Goal: Information Seeking & Learning: Learn about a topic

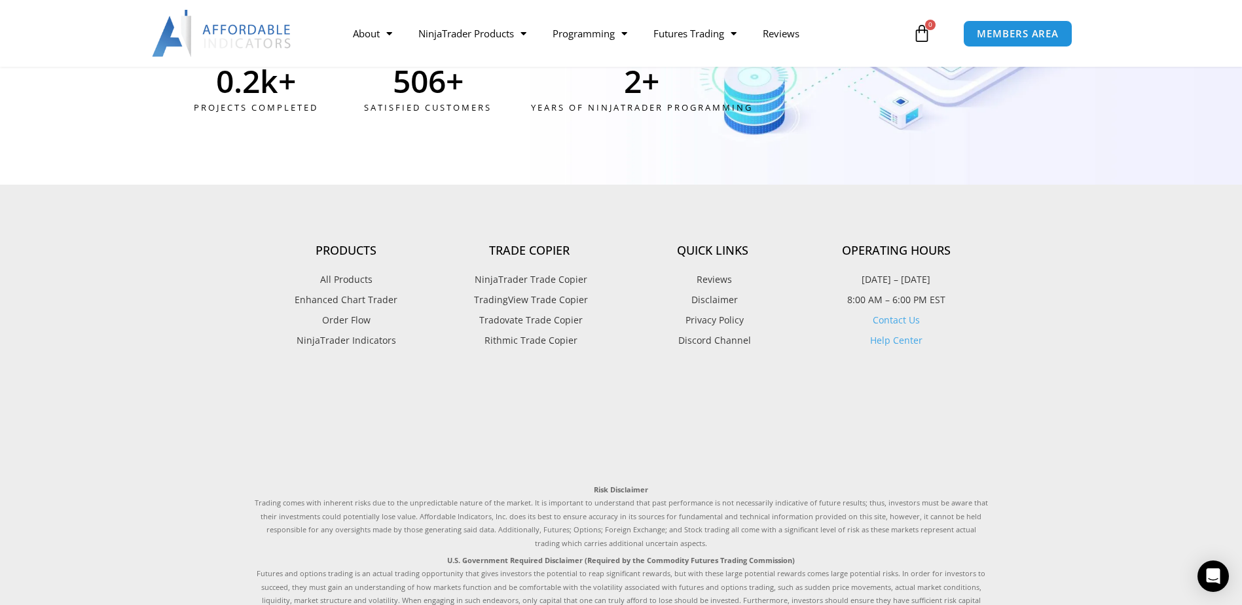
scroll to position [3536, 0]
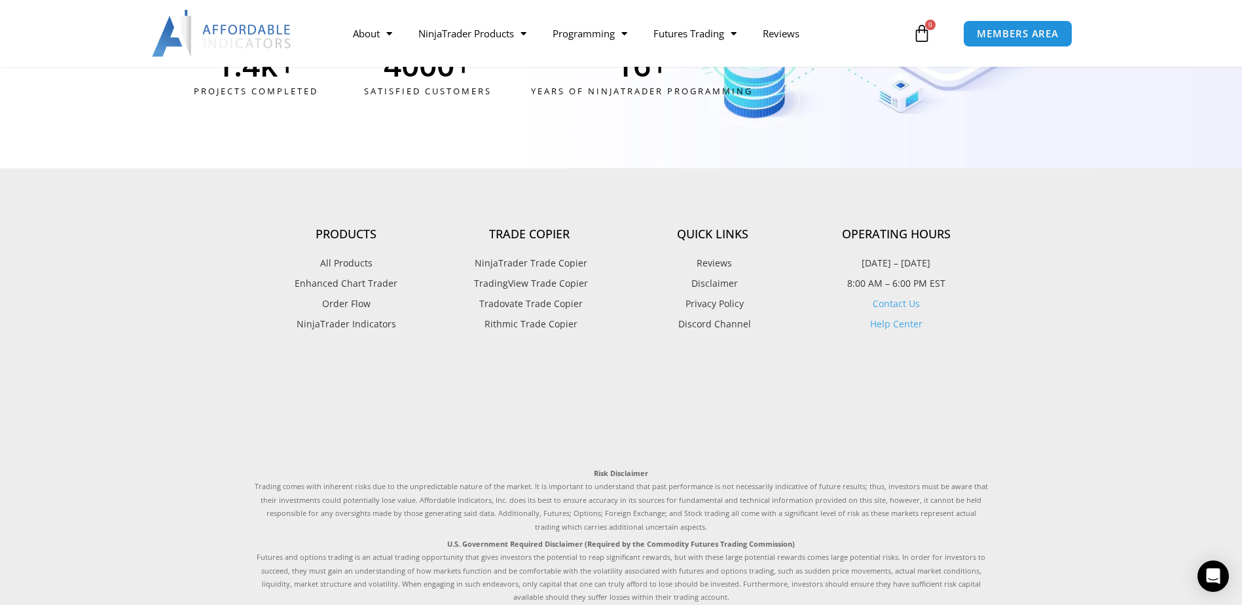
click at [534, 323] on span "Rithmic Trade Copier" at bounding box center [529, 324] width 96 height 17
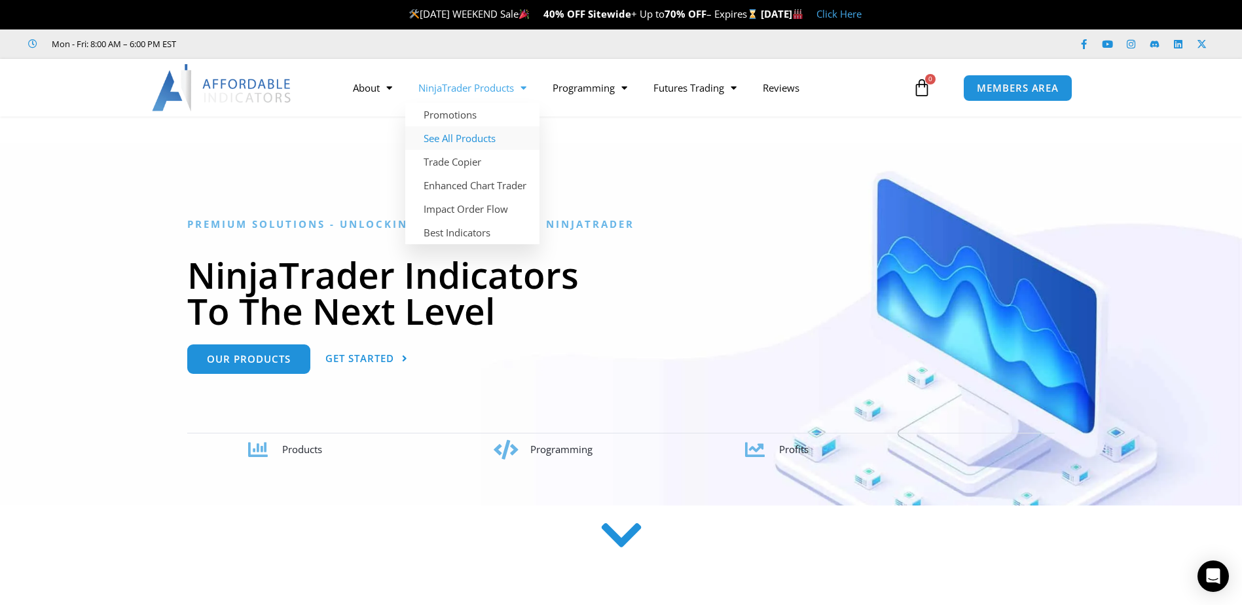
click at [461, 138] on link "See All Products" at bounding box center [472, 138] width 134 height 24
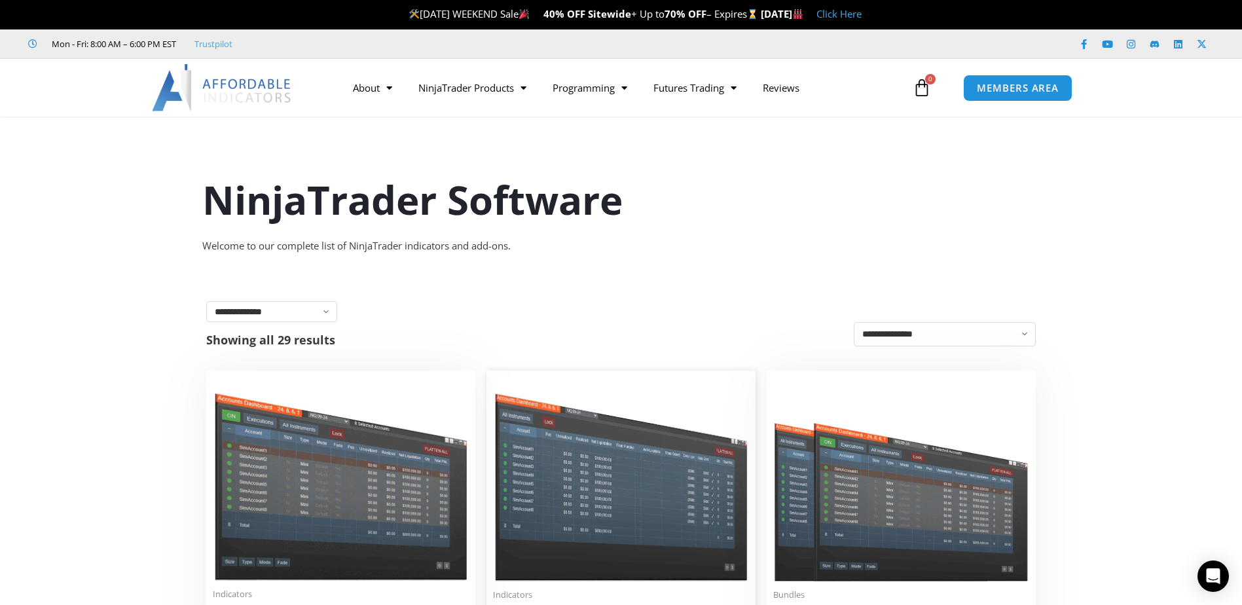
click at [596, 489] on img at bounding box center [621, 479] width 256 height 204
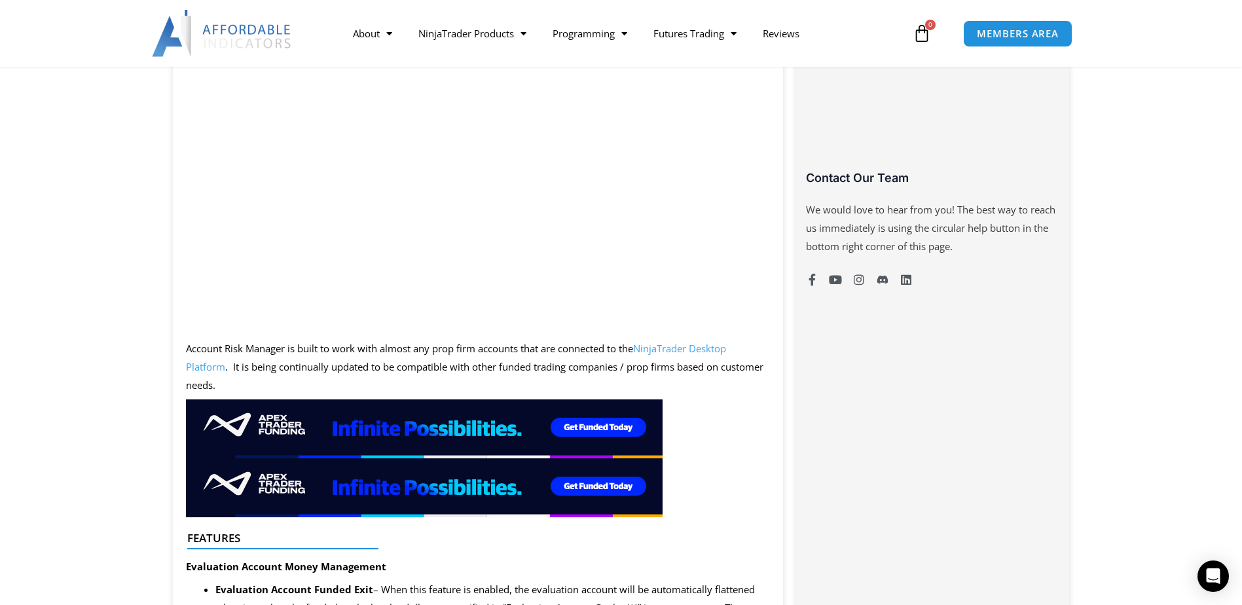
scroll to position [1113, 0]
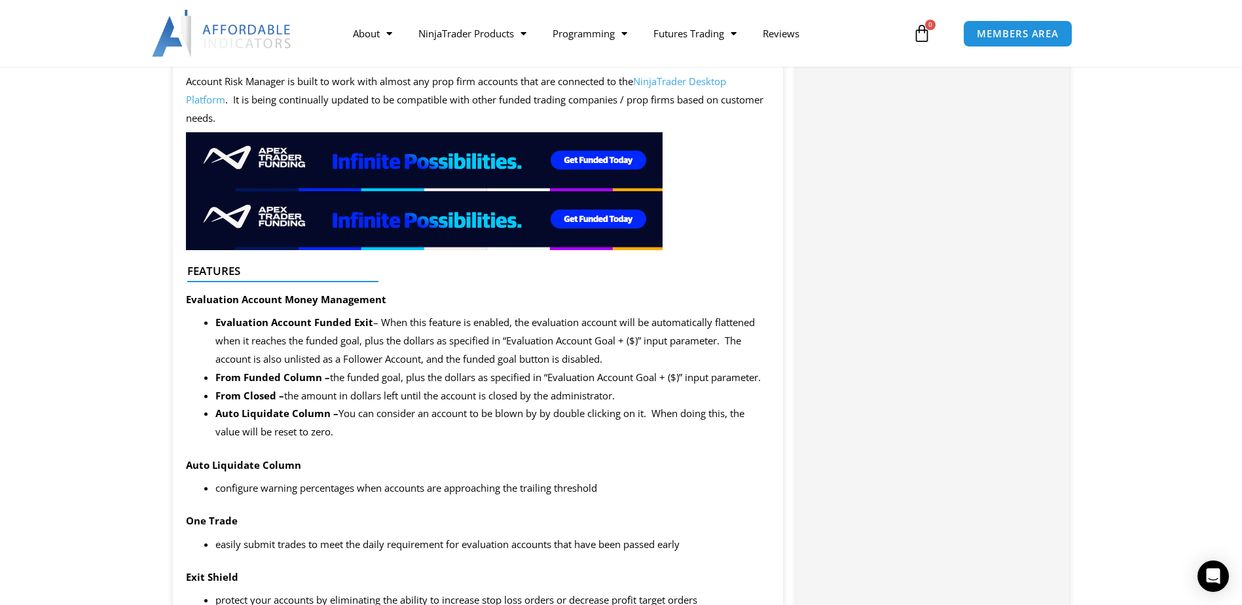
click at [212, 140] on img at bounding box center [424, 161] width 477 height 59
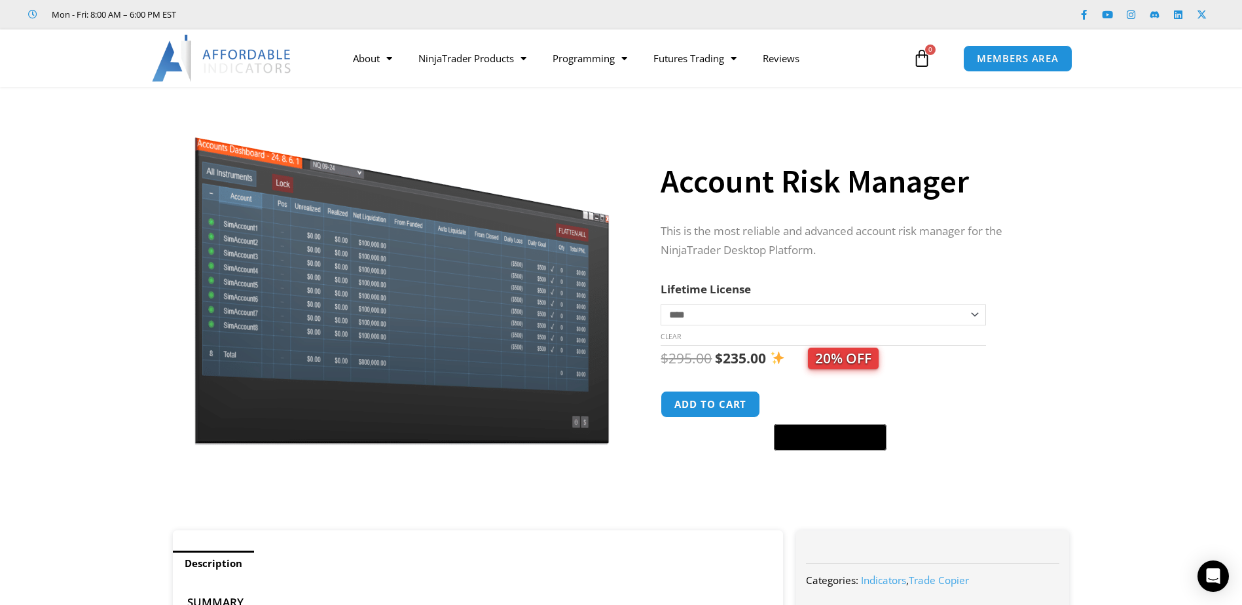
click at [234, 52] on img at bounding box center [222, 58] width 141 height 47
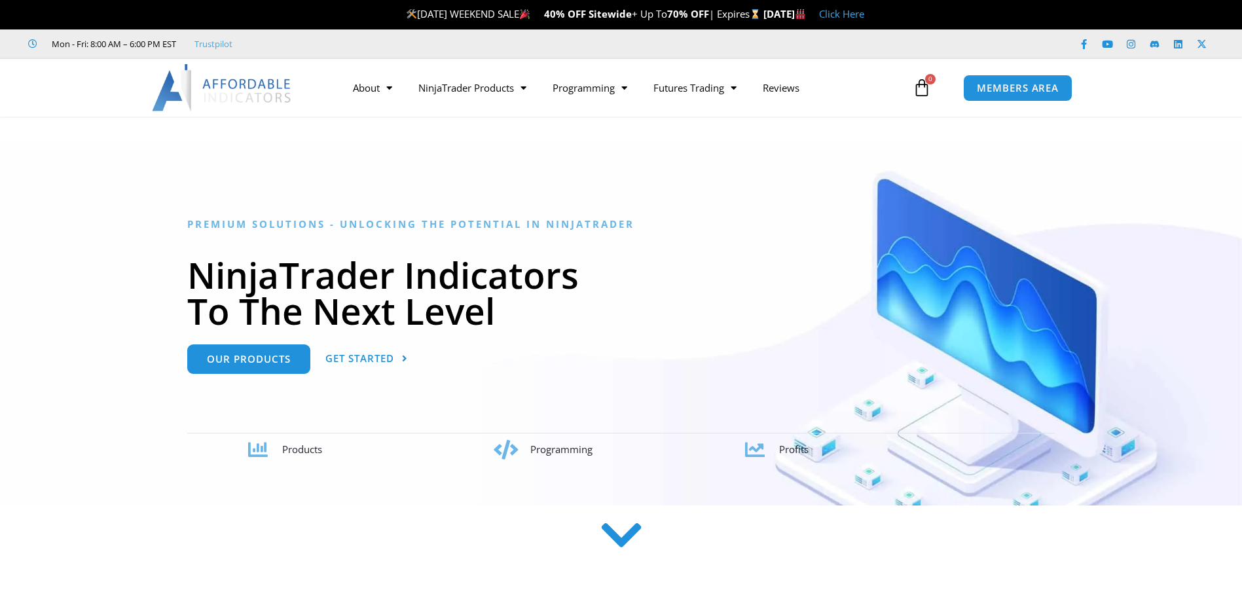
click at [864, 14] on link "Click Here" at bounding box center [841, 13] width 45 height 13
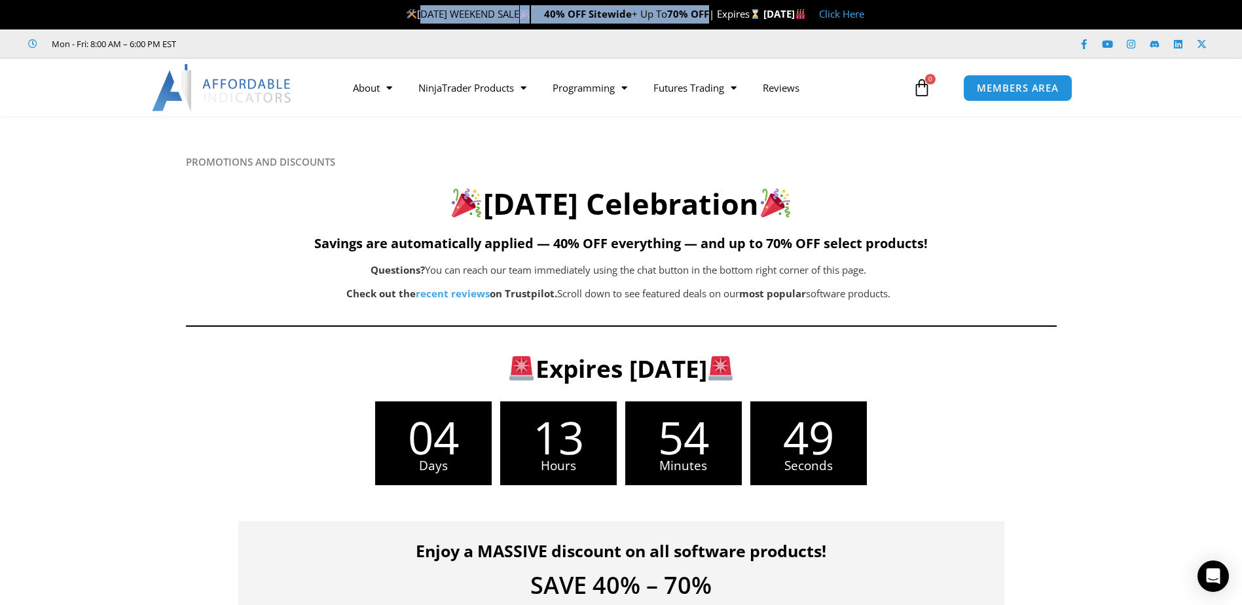
drag, startPoint x: 361, startPoint y: 13, endPoint x: 680, endPoint y: 9, distance: 318.2
click at [680, 9] on span "LABOR DAY WEEKEND SALE 40% OFF Sitewide + Up To 70% OFF | Expires" at bounding box center [584, 13] width 357 height 13
copy span "LABOR DAY WEEKEND SALE 40% OFF Sitewide + Up To 70% OFF"
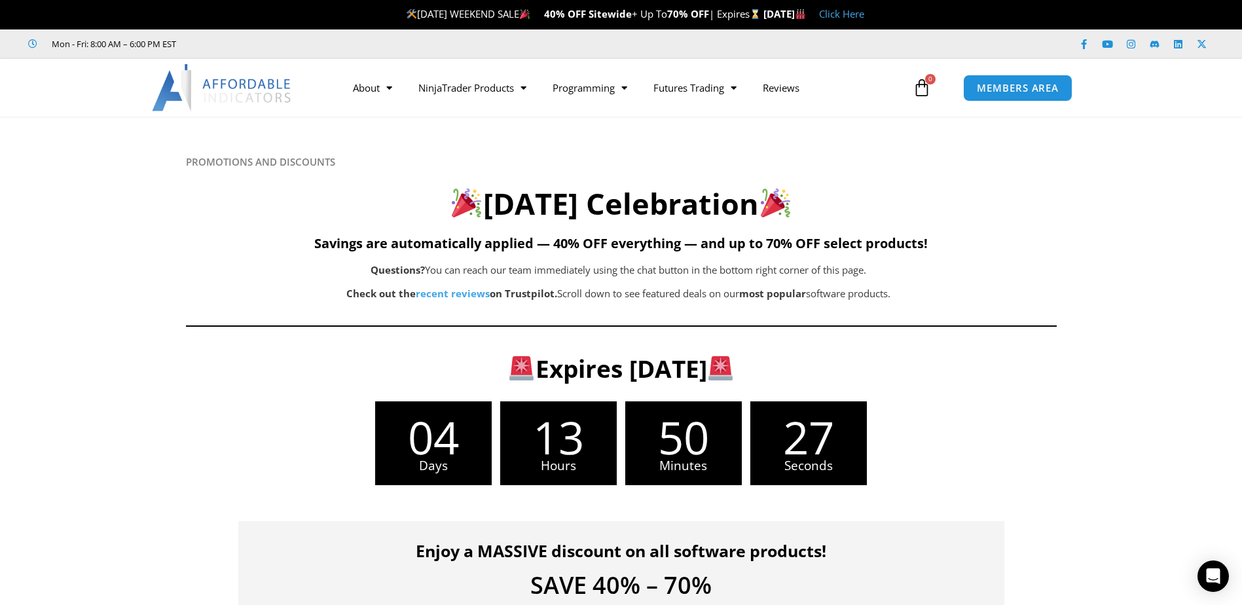
click at [406, 8] on span "LABOR DAY WEEKEND SALE 40% OFF Sitewide + Up To 70% OFF | Expires" at bounding box center [584, 13] width 357 height 13
click at [520, 13] on img at bounding box center [525, 14] width 10 height 10
drag, startPoint x: 501, startPoint y: 12, endPoint x: 491, endPoint y: 14, distance: 9.9
click at [491, 14] on span "LABOR DAY WEEKEND SALE 40% OFF Sitewide + Up To 70% OFF | Expires" at bounding box center [584, 13] width 357 height 13
click at [498, 14] on span "LABOR DAY WEEKEND SALE 40% OFF Sitewide + Up To 70% OFF | Expires" at bounding box center [584, 13] width 357 height 13
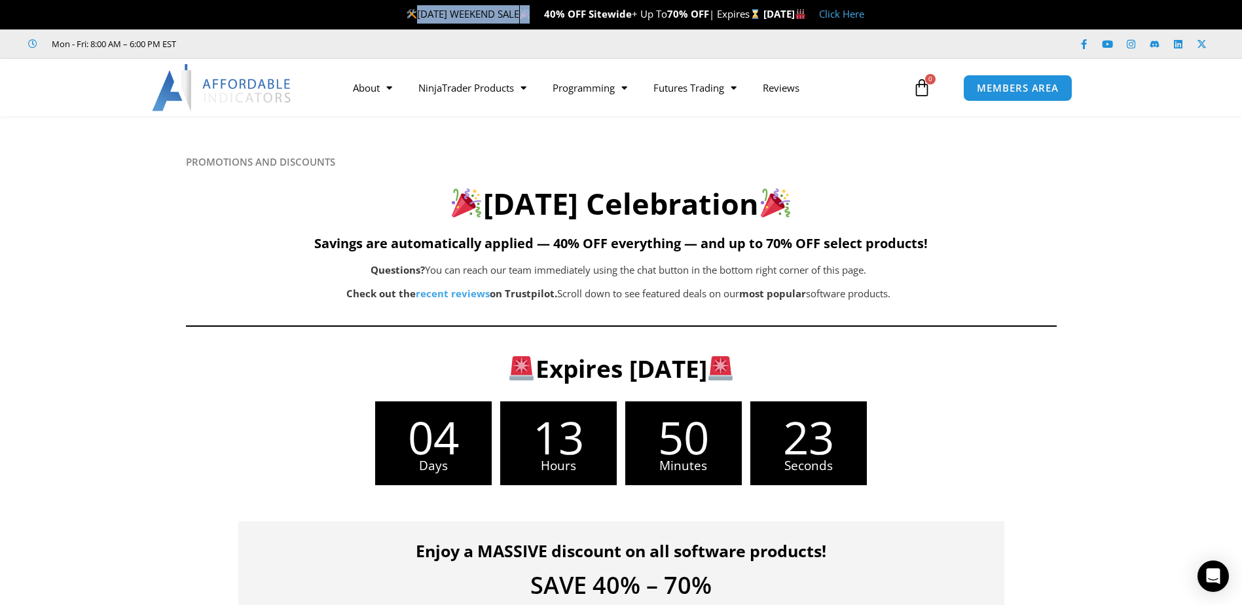
copy span "[DATE] WEEKEND SALE"
click at [345, 16] on p "LABOR DAY WEEKEND SALE 40% OFF Sitewide + Up To 70% OFF | Expires Monday, Septe…" at bounding box center [635, 14] width 1214 height 18
drag, startPoint x: 359, startPoint y: 13, endPoint x: 346, endPoint y: 14, distance: 12.5
click at [346, 14] on p "LABOR DAY WEEKEND SALE 40% OFF Sitewide + Up To 70% OFF | Expires Monday, Septe…" at bounding box center [635, 14] width 1214 height 18
drag, startPoint x: 354, startPoint y: 12, endPoint x: 361, endPoint y: 13, distance: 7.9
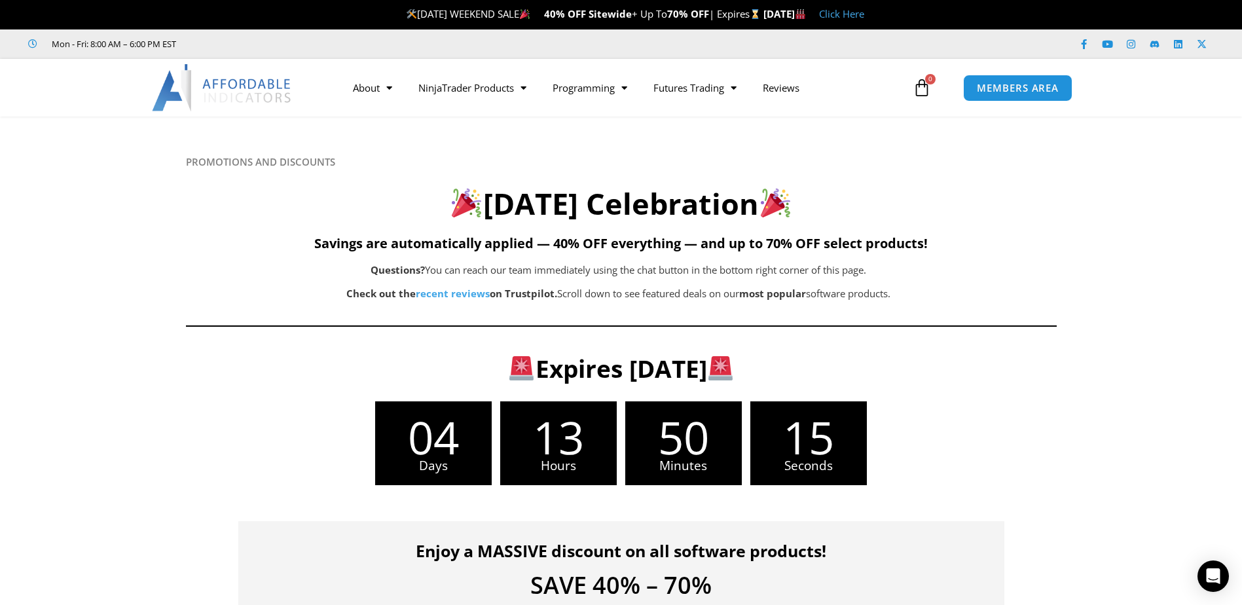
click at [406, 13] on span "LABOR DAY WEEKEND SALE 40% OFF Sitewide + Up To 70% OFF | Expires" at bounding box center [584, 13] width 357 height 13
drag, startPoint x: 356, startPoint y: 14, endPoint x: 341, endPoint y: 14, distance: 15.1
click at [341, 14] on p "LABOR DAY WEEKEND SALE 40% OFF Sitewide + Up To 70% OFF | Expires Monday, Septe…" at bounding box center [635, 14] width 1214 height 18
drag, startPoint x: 351, startPoint y: 13, endPoint x: 362, endPoint y: 13, distance: 11.1
click at [406, 13] on span "LABOR DAY WEEKEND SALE 40% OFF Sitewide + Up To 70% OFF | Expires" at bounding box center [584, 13] width 357 height 13
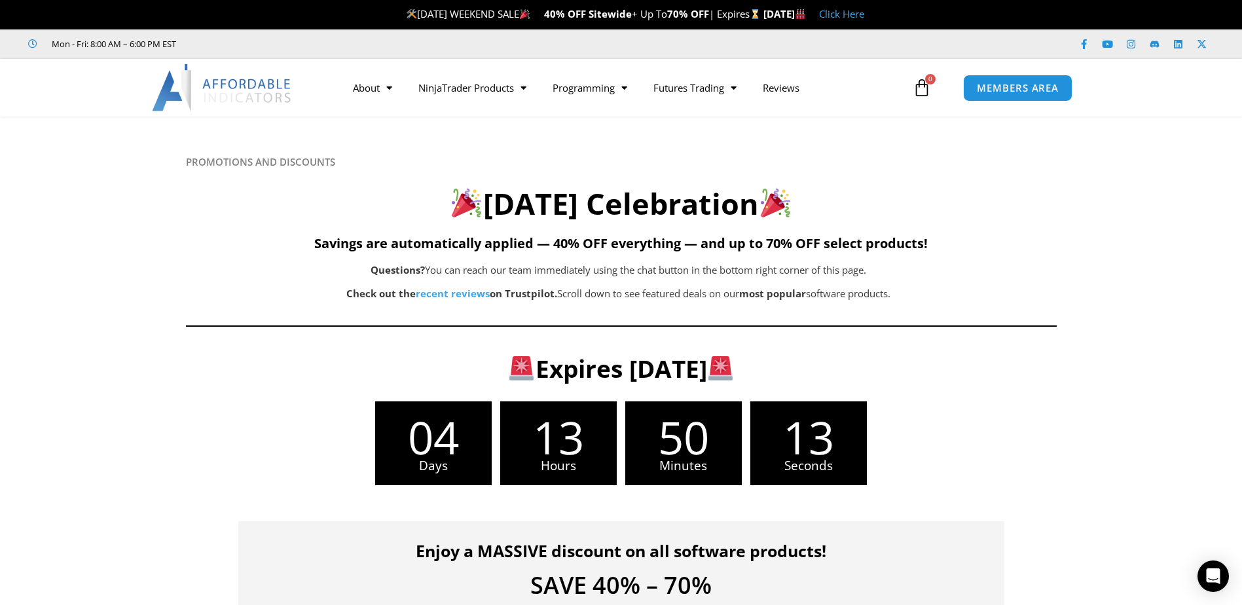
click at [407, 12] on img at bounding box center [412, 14] width 10 height 10
drag, startPoint x: 360, startPoint y: 11, endPoint x: 348, endPoint y: 11, distance: 12.4
click at [348, 11] on p "LABOR DAY WEEKEND SALE 40% OFF Sitewide + Up To 70% OFF | Expires Monday, Septe…" at bounding box center [635, 14] width 1214 height 18
click at [469, 223] on div "PROMOTIONS AND DISCOUNTS Labor Day Celebration Savings are automatically applie…" at bounding box center [621, 246] width 871 height 181
click at [452, 204] on img at bounding box center [466, 202] width 29 height 29
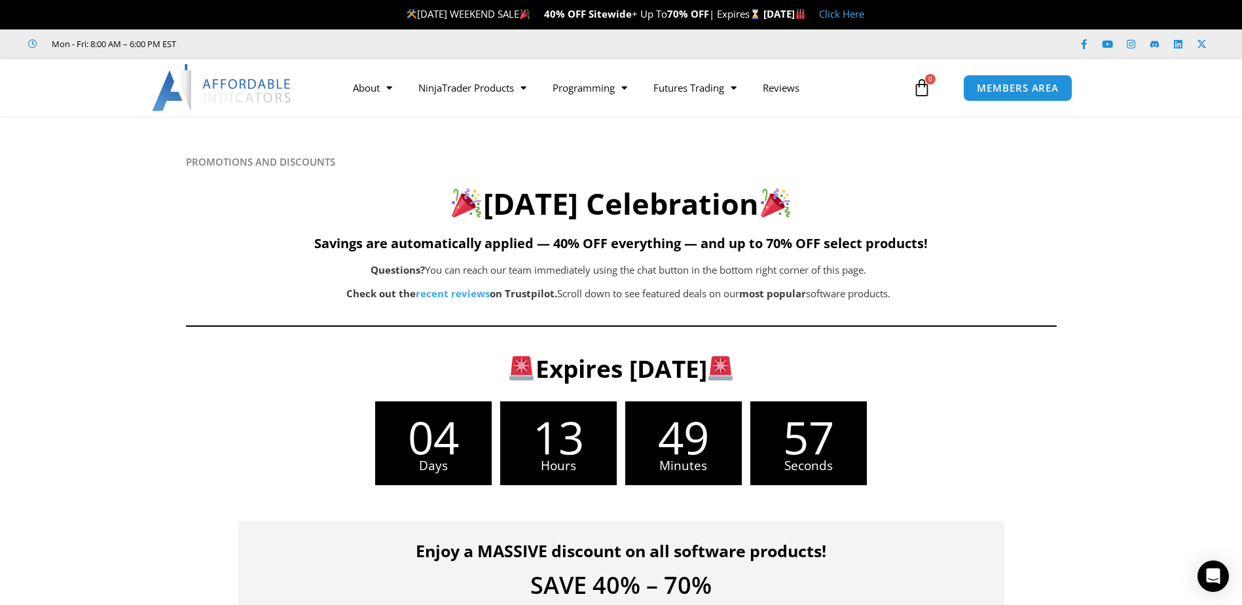
click at [452, 203] on img at bounding box center [466, 202] width 29 height 29
click at [452, 200] on img at bounding box center [466, 202] width 29 height 29
drag, startPoint x: 450, startPoint y: 196, endPoint x: 420, endPoint y: 200, distance: 31.0
click at [420, 200] on h2 "Labor Day Celebration" at bounding box center [621, 204] width 871 height 39
click at [681, 252] on div "PROMOTIONS AND DISCOUNTS Labor Day Celebration Savings are automatically applie…" at bounding box center [621, 246] width 871 height 181
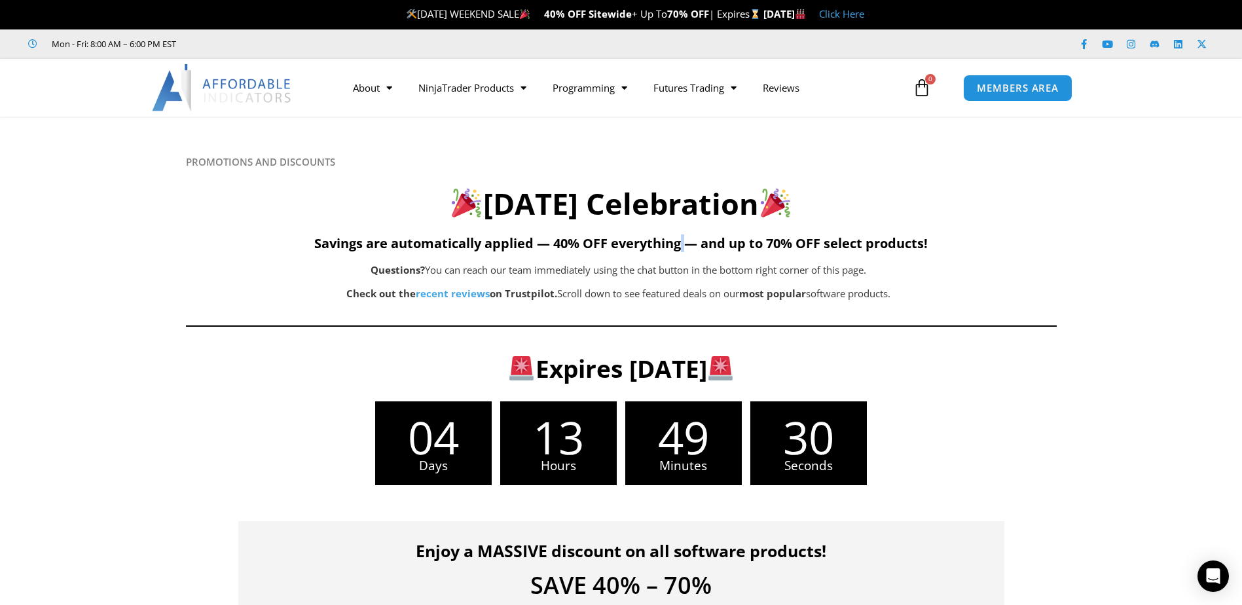
click at [681, 252] on div "PROMOTIONS AND DISCOUNTS Labor Day Celebration Savings are automatically applie…" at bounding box center [621, 246] width 871 height 181
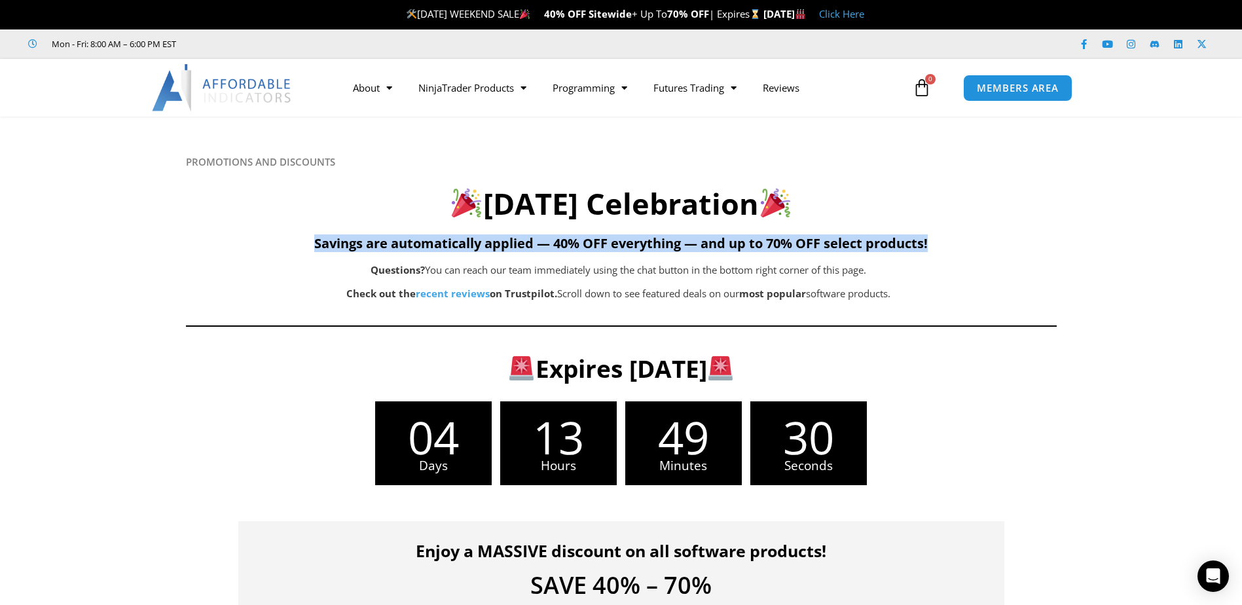
click at [681, 252] on div "PROMOTIONS AND DISCOUNTS Labor Day Celebration Savings are automatically applie…" at bounding box center [621, 246] width 871 height 181
copy div "Savings are automatically applied — 40% OFF everything — and up to 70% OFF sele…"
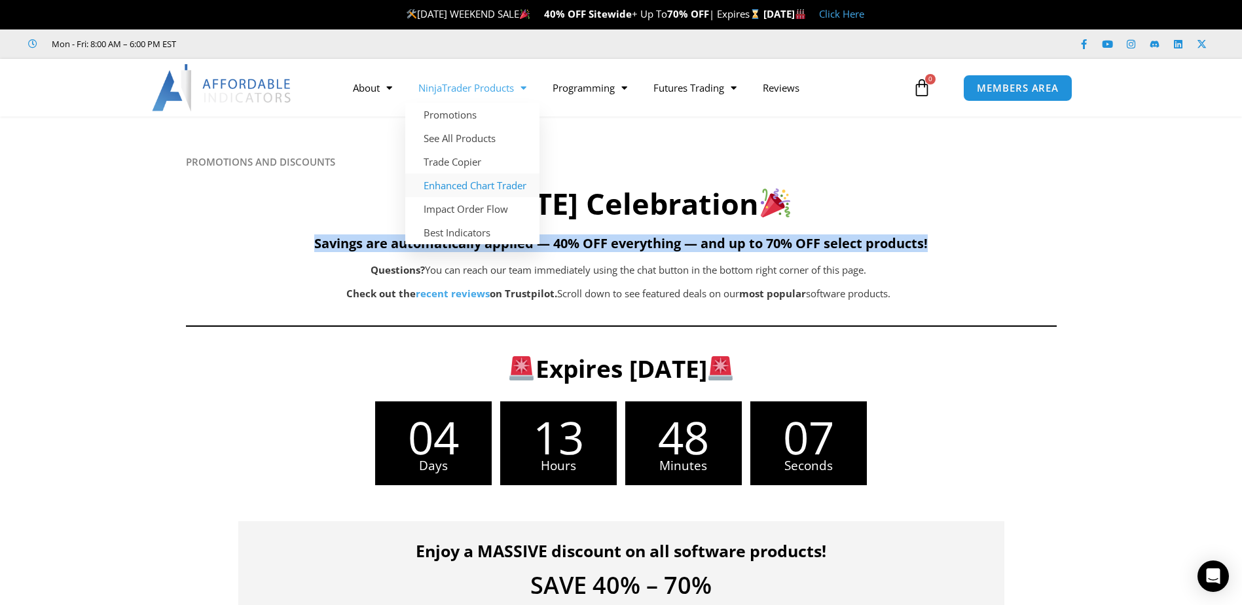
click at [479, 187] on link "Enhanced Chart Trader" at bounding box center [472, 186] width 134 height 24
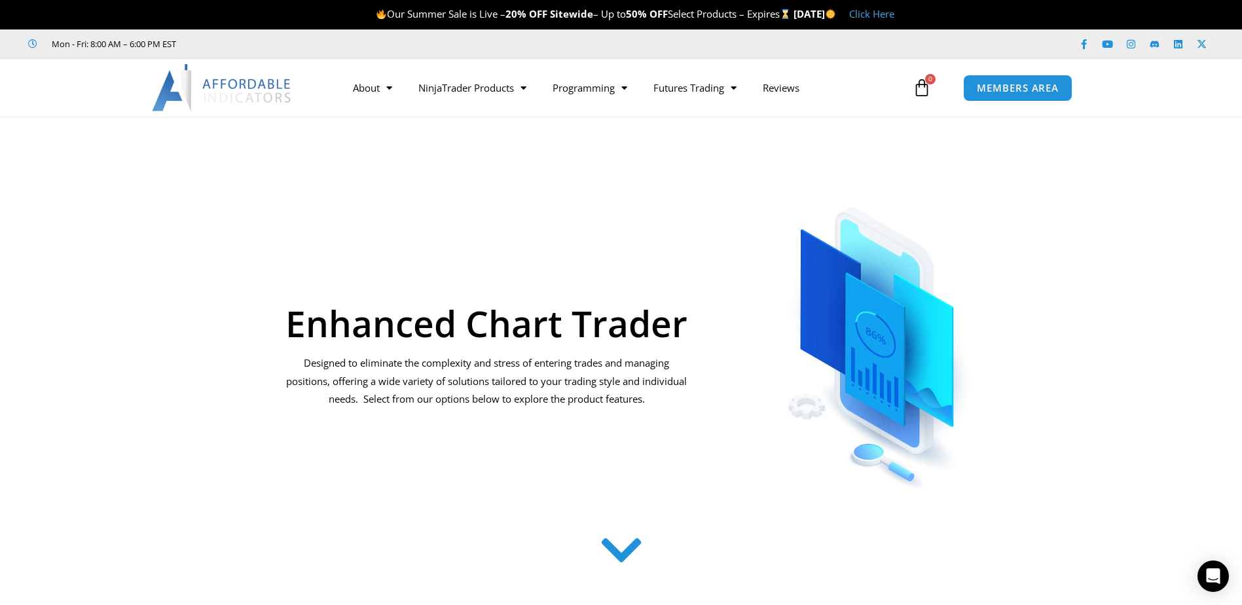
click at [173, 90] on img at bounding box center [222, 87] width 141 height 47
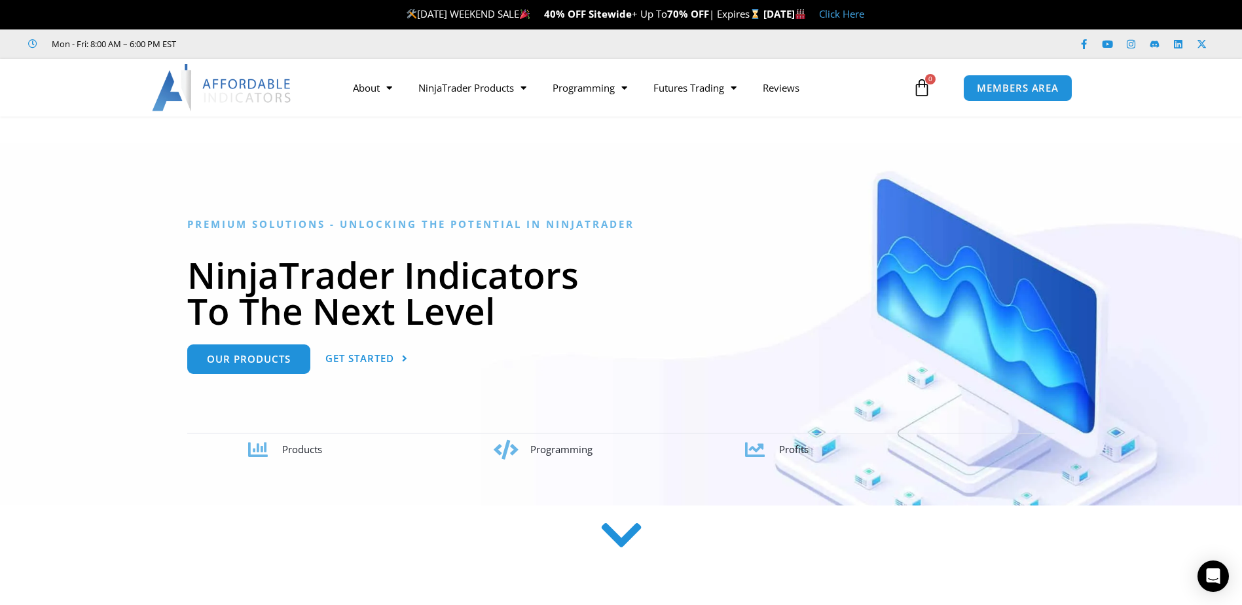
click at [253, 80] on img at bounding box center [222, 87] width 141 height 47
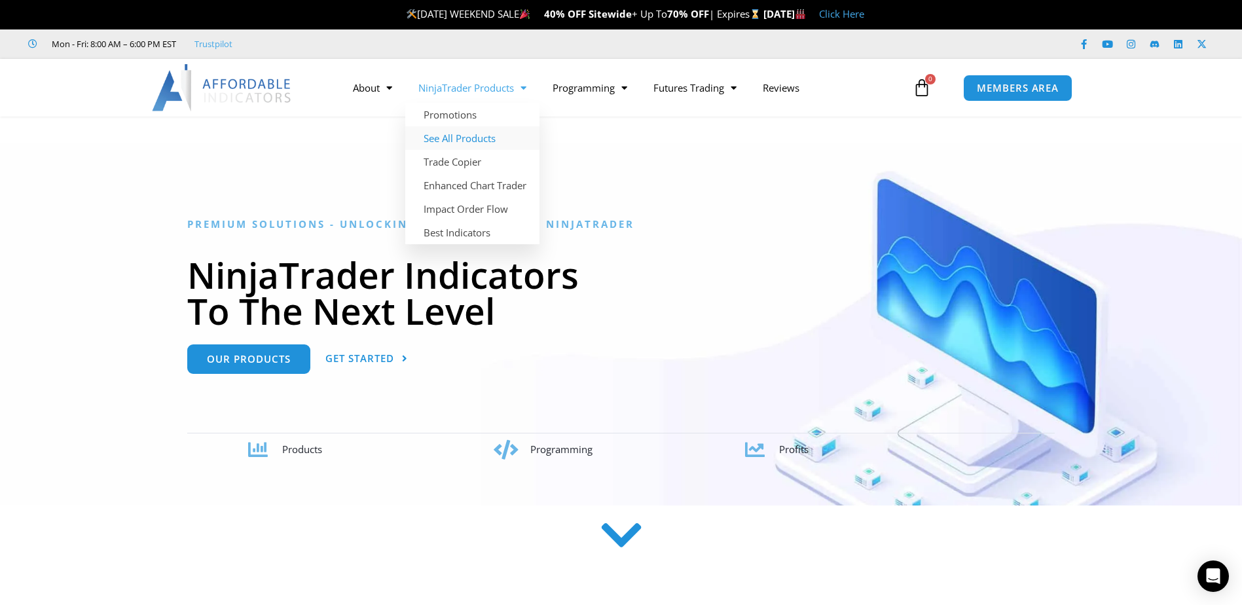
click at [480, 132] on link "See All Products" at bounding box center [472, 138] width 134 height 24
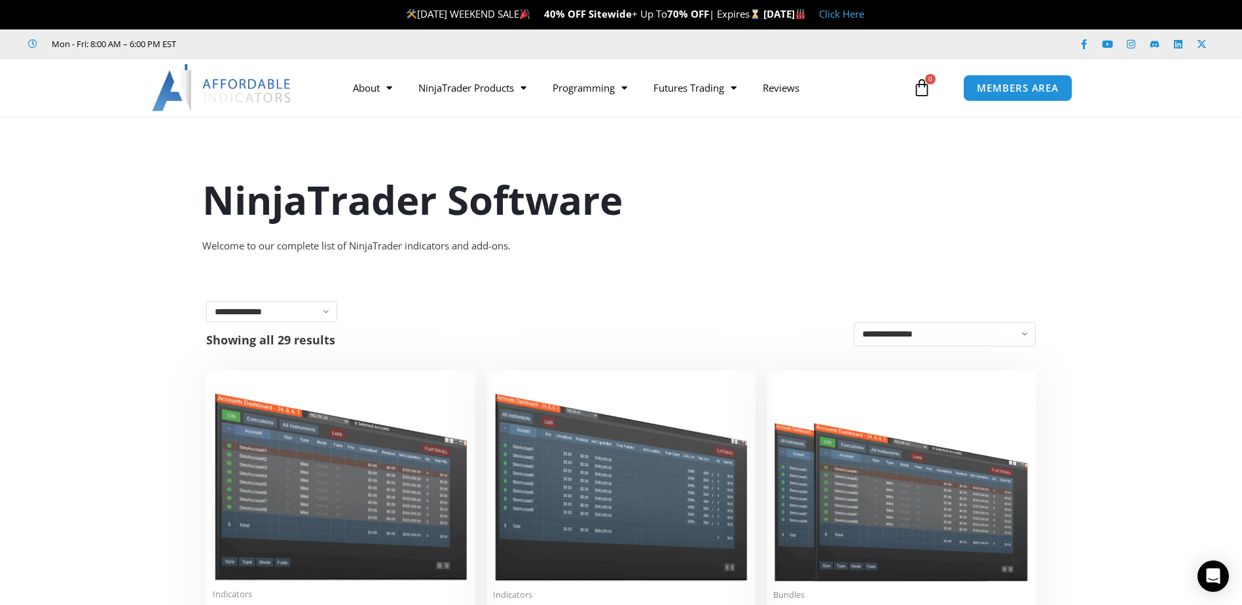
click at [219, 95] on img at bounding box center [222, 87] width 141 height 47
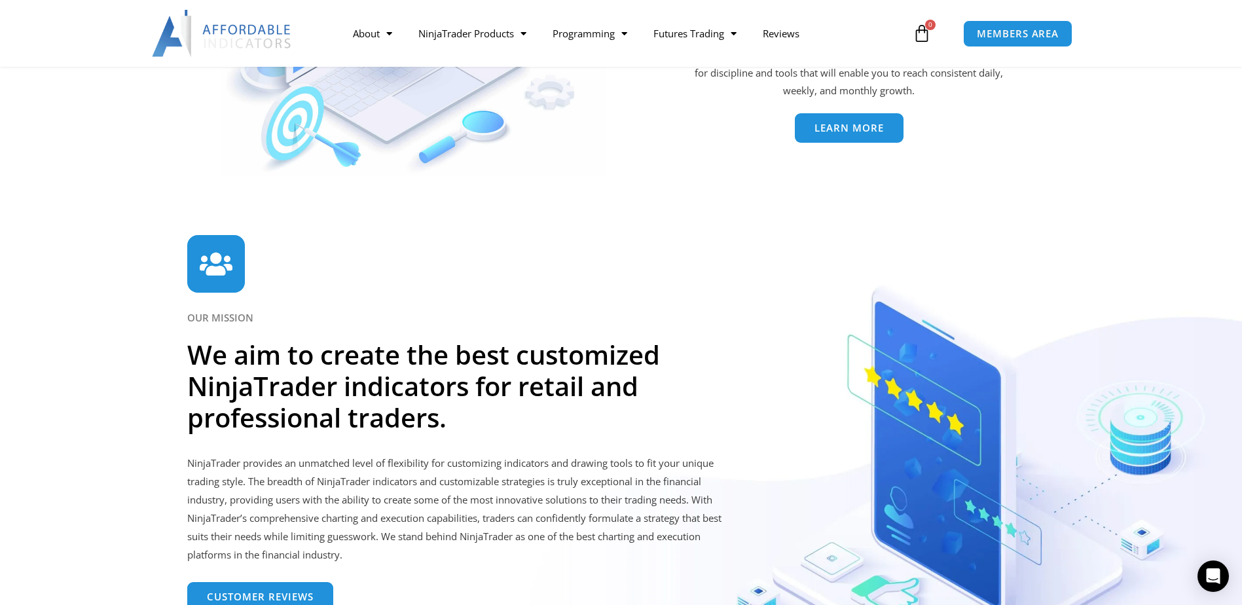
scroll to position [3274, 0]
